Goal: Information Seeking & Learning: Learn about a topic

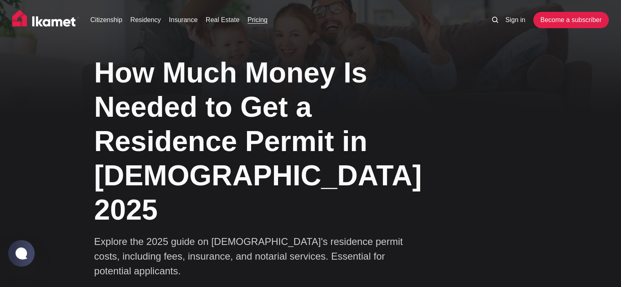
click at [256, 18] on link "Pricing" at bounding box center [258, 20] width 20 height 10
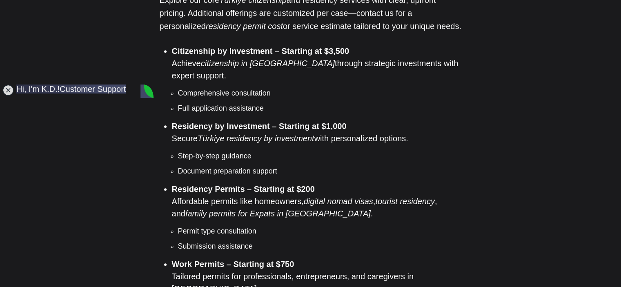
scroll to position [735, 0]
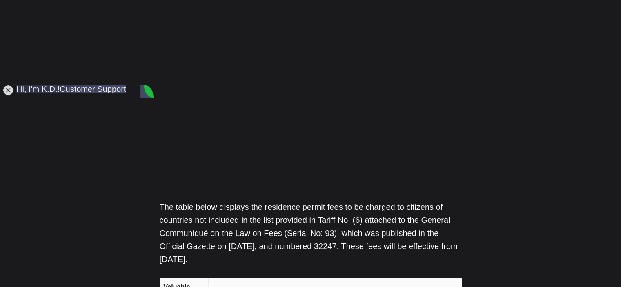
scroll to position [1267, 0]
